Goal: Register for event/course

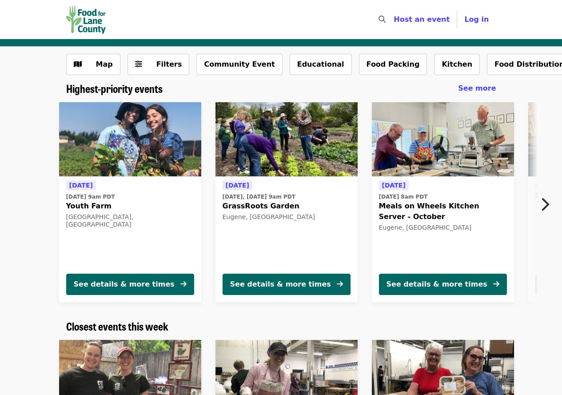
click at [543, 203] on icon "chevron-right icon" at bounding box center [545, 204] width 9 height 17
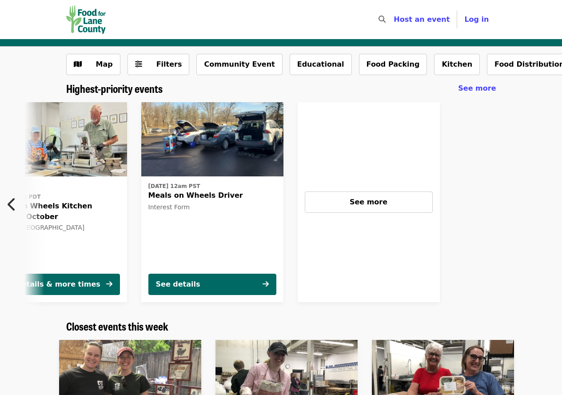
scroll to position [0, 388]
click at [16, 205] on icon "chevron-left icon" at bounding box center [12, 204] width 9 height 17
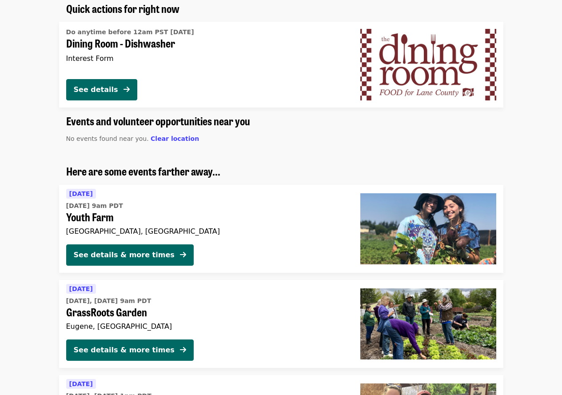
scroll to position [579, 0]
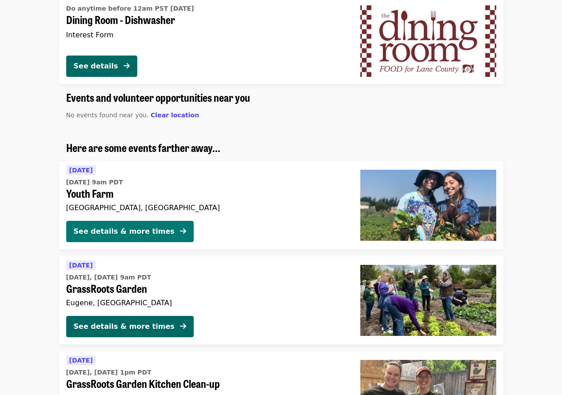
click at [125, 237] on button "See details & more times" at bounding box center [130, 231] width 128 height 21
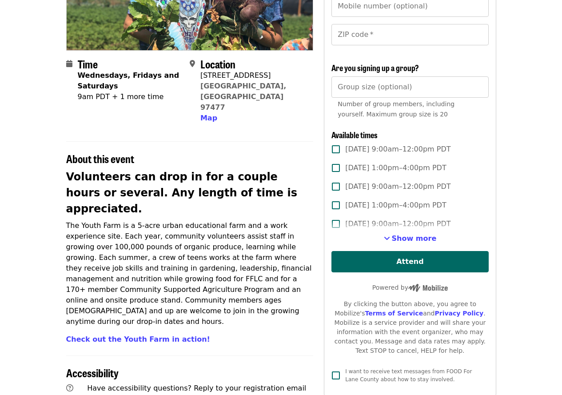
scroll to position [188, 0]
